Goal: Task Accomplishment & Management: Manage account settings

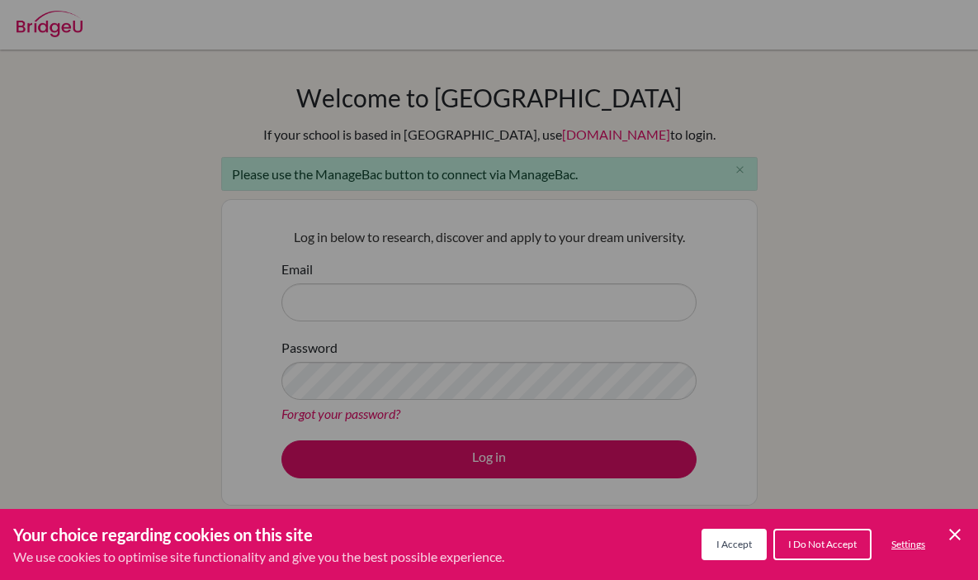
click at [945, 536] on icon "Cookie Control Close Icon" at bounding box center [955, 534] width 20 height 20
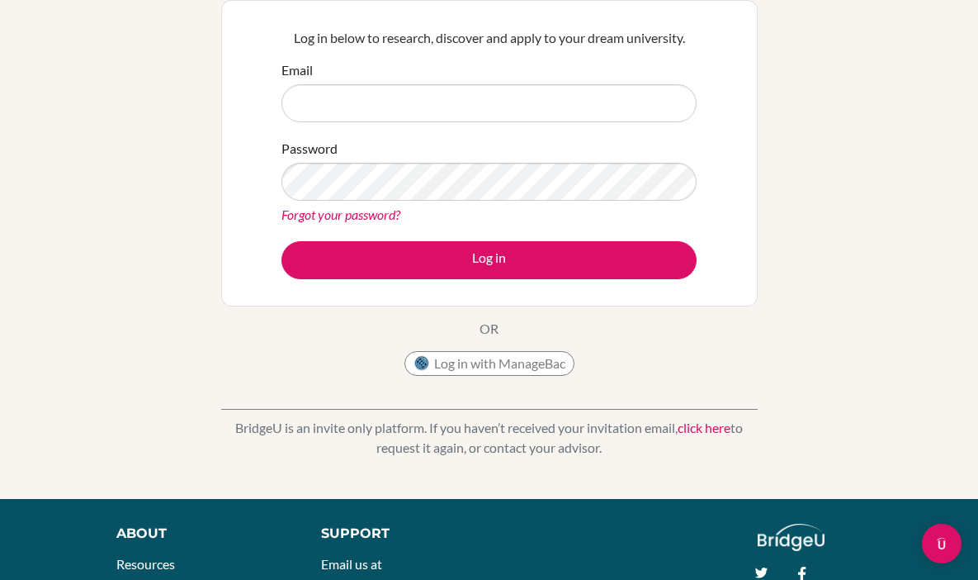
scroll to position [317, 0]
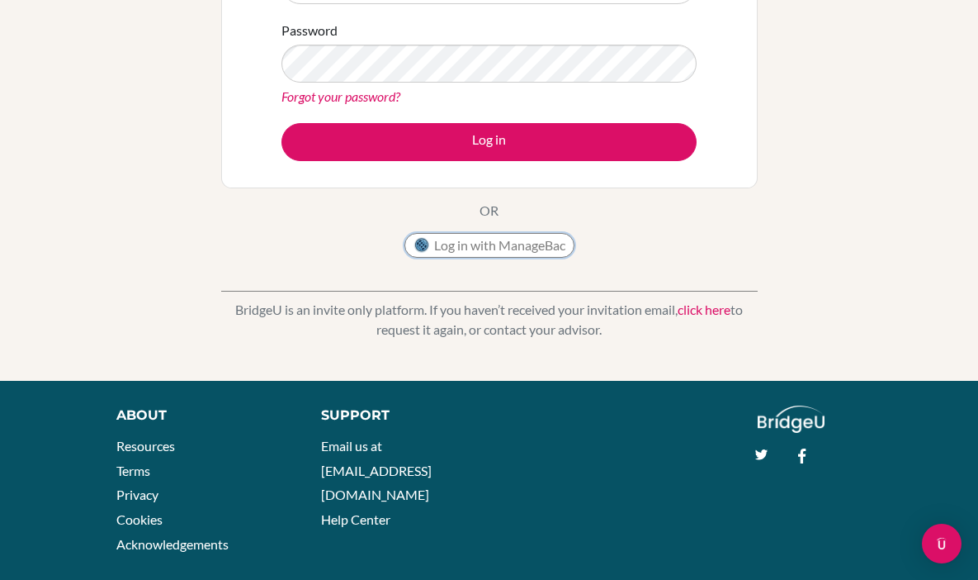
click at [421, 244] on img at bounding box center [422, 245] width 17 height 17
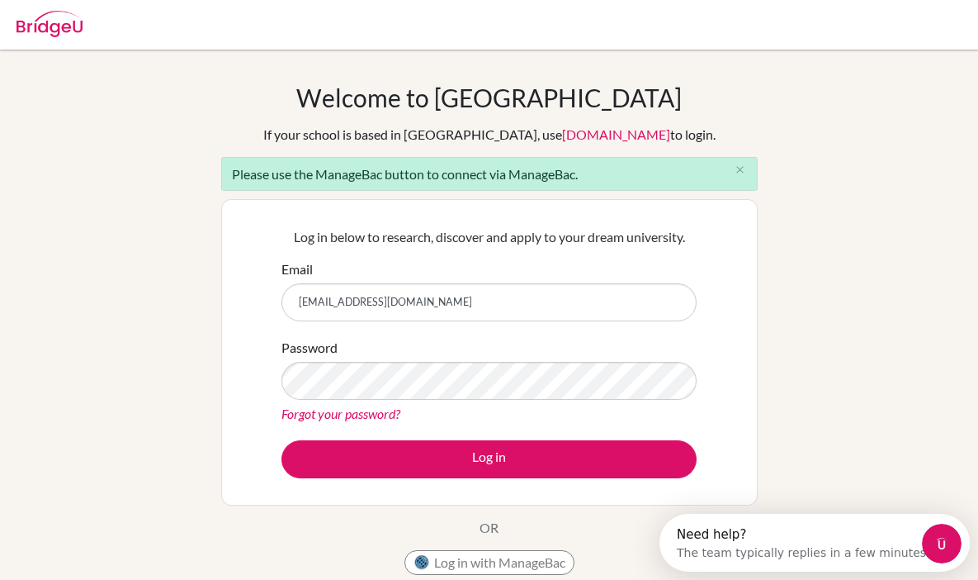
type input "[EMAIL_ADDRESS][DOMAIN_NAME]"
